Goal: Task Accomplishment & Management: Manage account settings

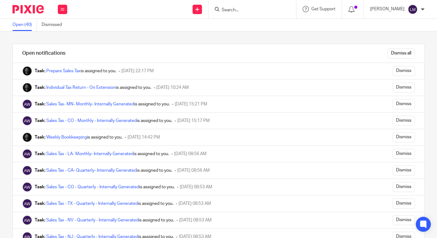
click at [263, 13] on div at bounding box center [251, 9] width 87 height 18
click at [227, 8] on input "Search" at bounding box center [249, 10] width 56 height 6
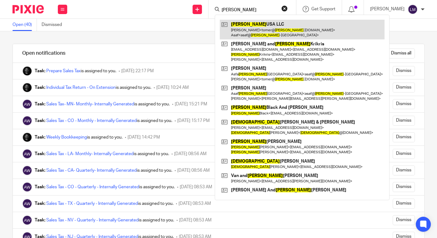
type input "christina"
click at [275, 30] on link at bounding box center [302, 29] width 165 height 19
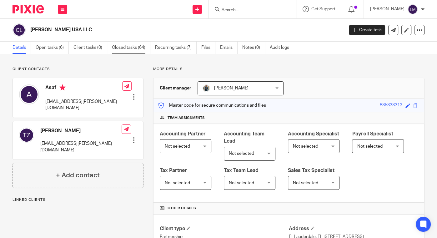
click at [130, 49] on link "Closed tasks (64)" at bounding box center [131, 48] width 38 height 12
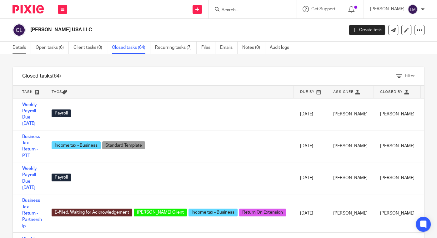
click at [30, 47] on link "Details" at bounding box center [21, 48] width 18 height 12
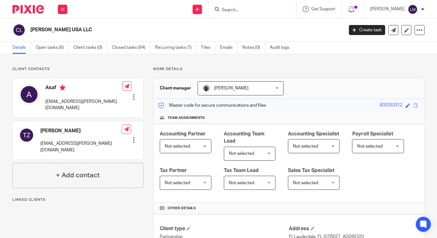
click at [128, 51] on link "Closed tasks (64)" at bounding box center [131, 48] width 38 height 12
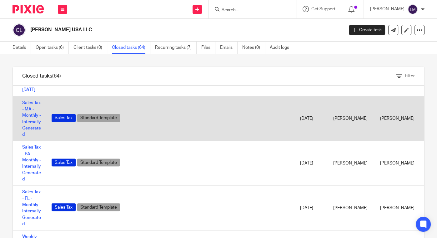
scroll to position [243, 0]
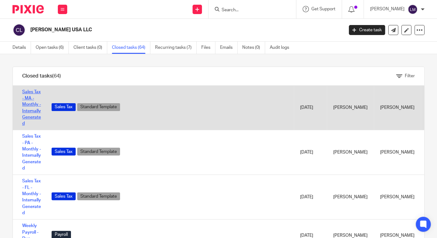
click at [24, 126] on link "Sales Tax - MA - Monthly - Internally Generated" at bounding box center [31, 108] width 19 height 36
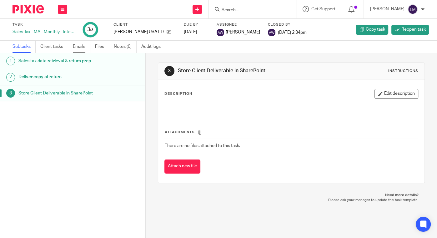
click at [83, 43] on link "Emails" at bounding box center [81, 47] width 17 height 12
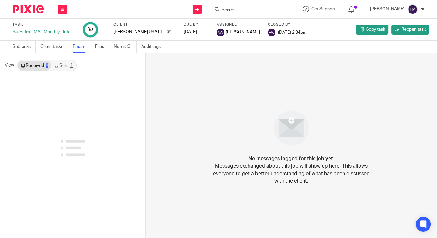
click at [64, 68] on link "Sent 1" at bounding box center [63, 66] width 24 height 10
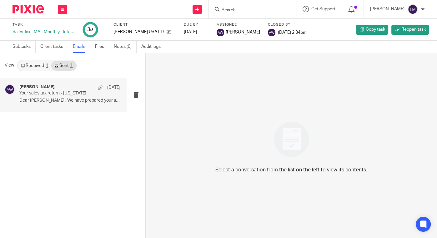
click at [70, 99] on p "Dear Elena , We have prepared your sales..." at bounding box center [69, 100] width 101 height 5
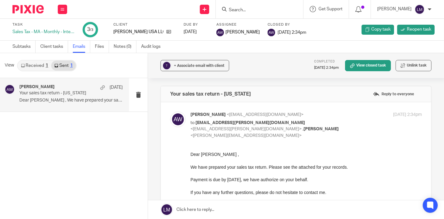
click at [28, 67] on link "Received 1" at bounding box center [34, 66] width 33 height 10
click at [55, 96] on p "Your sales tax return - Massachusetts" at bounding box center [60, 93] width 83 height 5
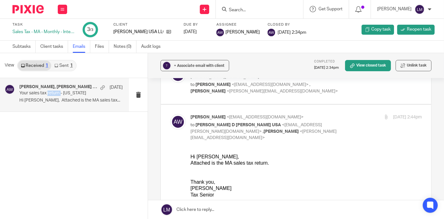
scroll to position [72, 0]
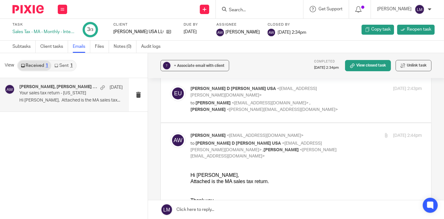
click at [296, 103] on label at bounding box center [296, 99] width 270 height 46
click at [170, 86] on input "checkbox" at bounding box center [170, 85] width 0 height 0
checkbox input "true"
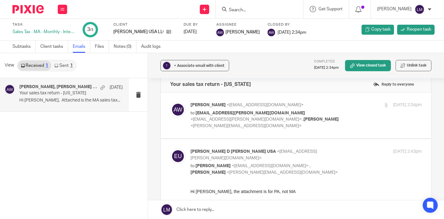
scroll to position [3, 0]
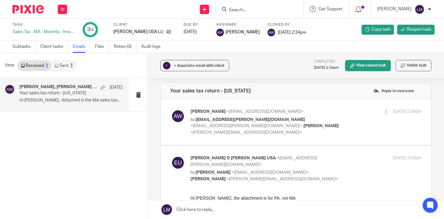
click at [301, 134] on label at bounding box center [296, 122] width 270 height 46
click at [170, 108] on input "checkbox" at bounding box center [170, 108] width 0 height 0
checkbox input "true"
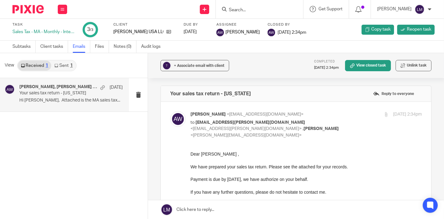
scroll to position [0, 0]
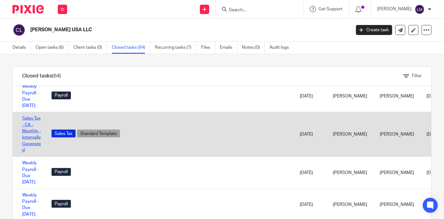
scroll to position [416, 0]
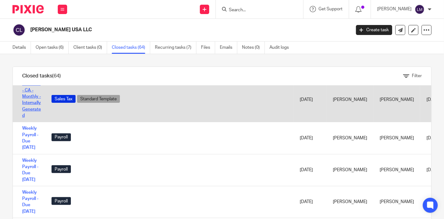
click at [30, 118] on link "Sales Tax - CA - Monthly - Internally Generated" at bounding box center [31, 100] width 19 height 36
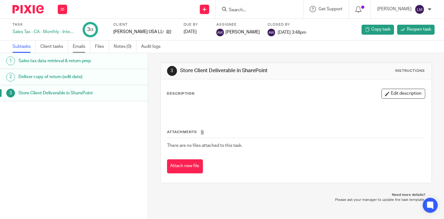
click at [75, 42] on link "Emails" at bounding box center [81, 47] width 17 height 12
